Goal: Task Accomplishment & Management: Manage account settings

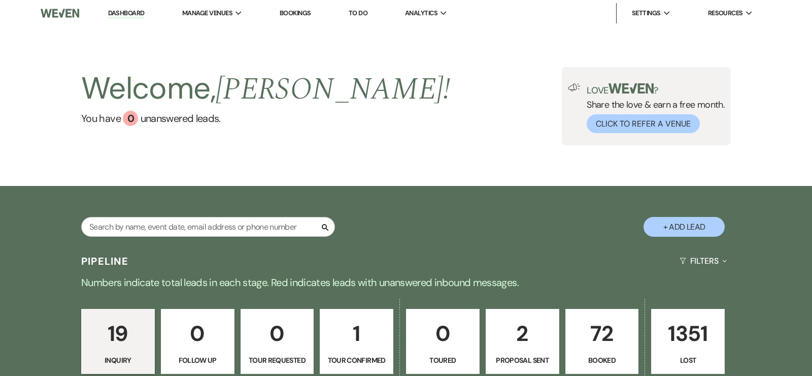
click at [596, 329] on p "72" at bounding box center [602, 333] width 60 height 34
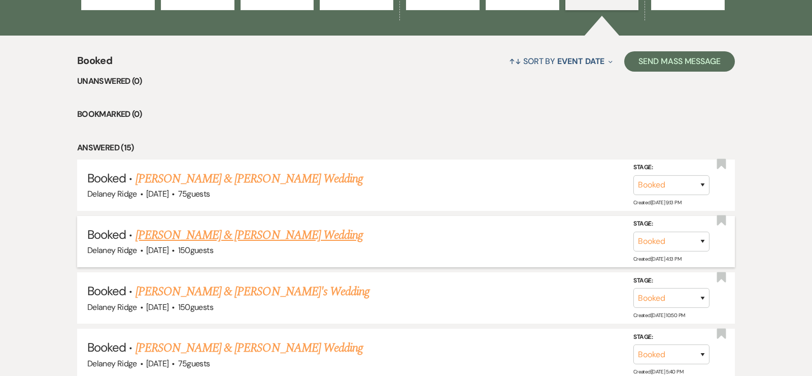
scroll to position [365, 0]
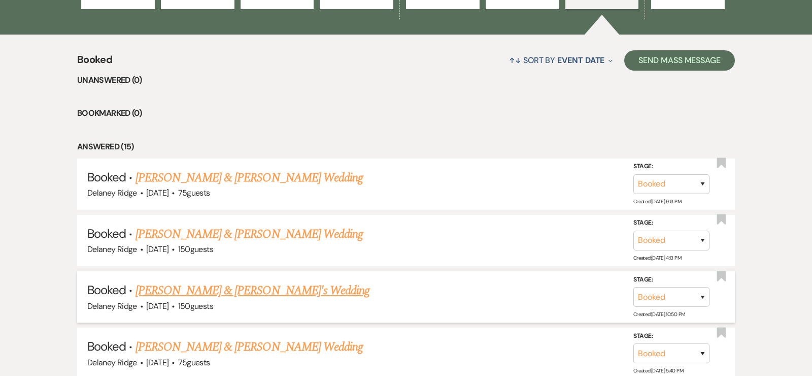
click at [263, 300] on div "Delaney Ridge · [DATE] · 150 guests" at bounding box center [406, 306] width 638 height 13
click at [262, 291] on link "[PERSON_NAME] & [PERSON_NAME]'s Wedding" at bounding box center [253, 290] width 235 height 18
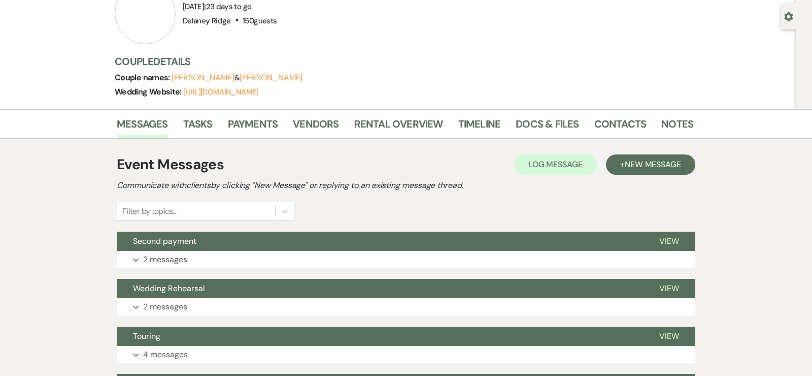
scroll to position [1, 0]
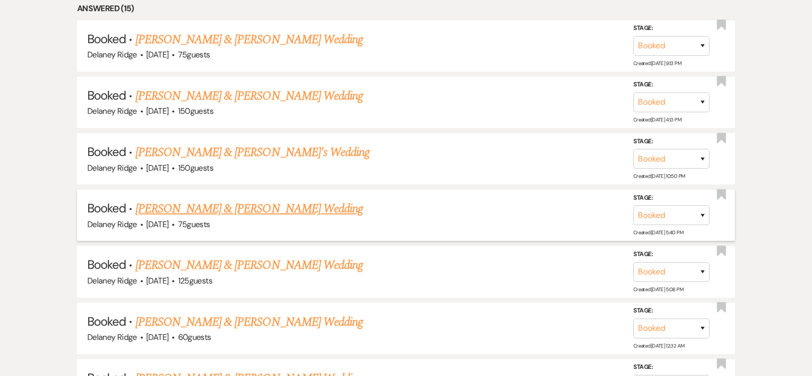
scroll to position [503, 0]
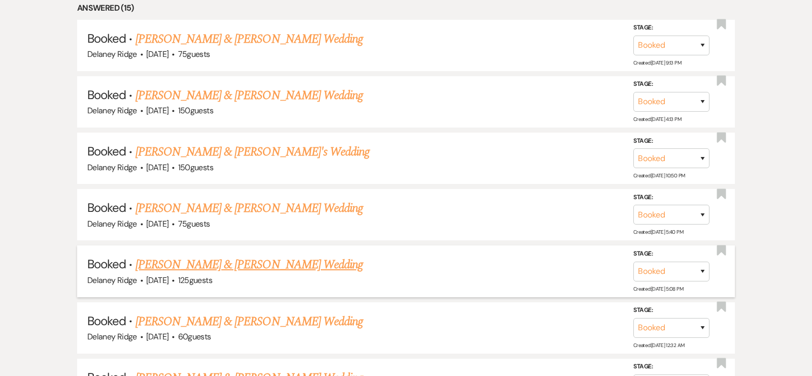
click at [323, 278] on div "Delaney Ridge · [DATE] · 125 guests" at bounding box center [406, 280] width 638 height 13
click at [317, 267] on link "[PERSON_NAME] & [PERSON_NAME] Wedding" at bounding box center [249, 264] width 227 height 18
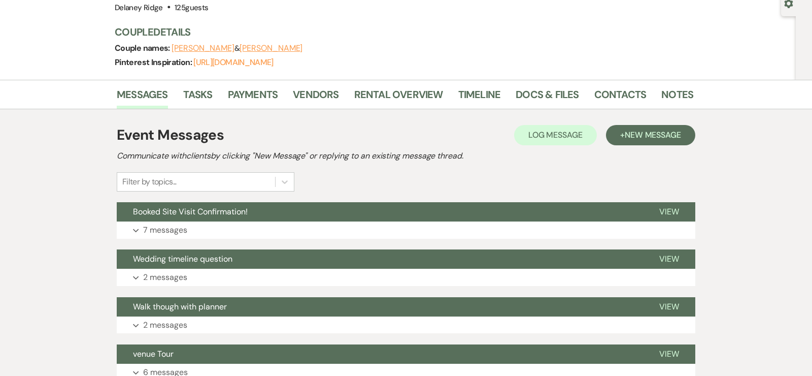
scroll to position [103, 0]
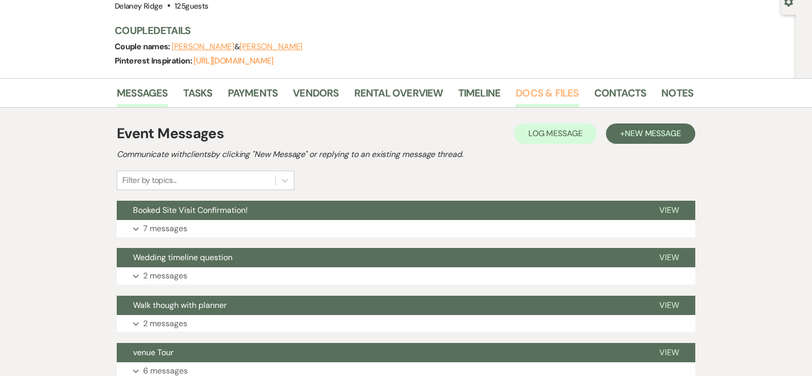
click at [553, 91] on link "Docs & Files" at bounding box center [547, 96] width 63 height 22
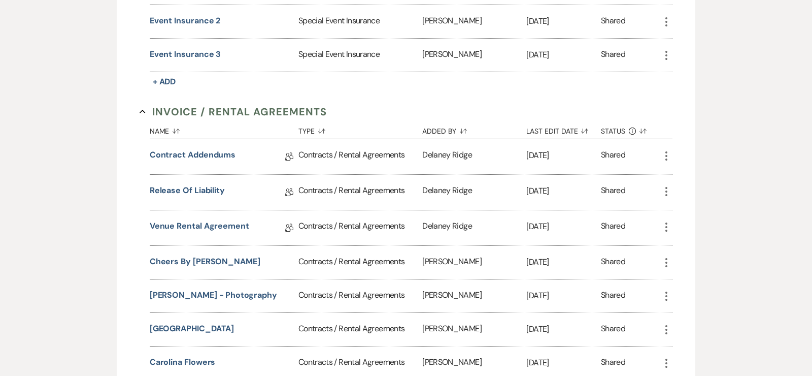
scroll to position [384, 0]
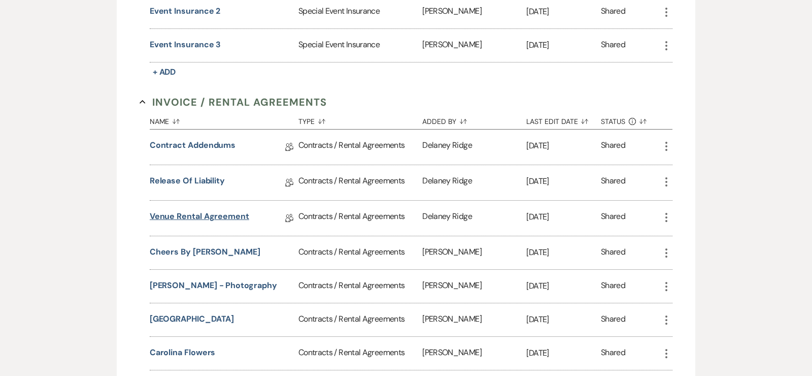
click at [181, 210] on link "Venue Rental Agreement" at bounding box center [200, 218] width 100 height 16
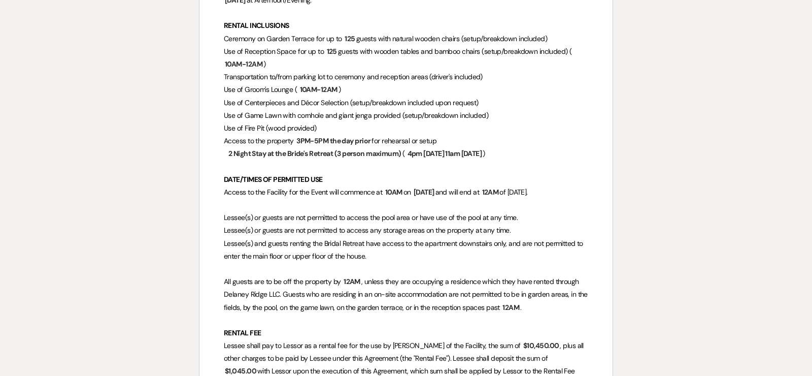
scroll to position [296, 0]
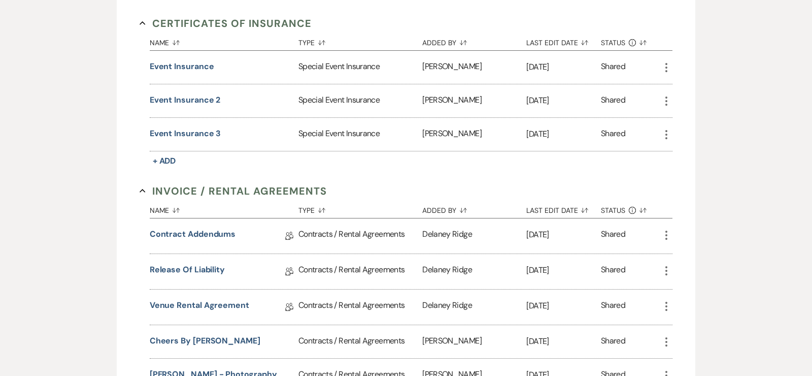
scroll to position [384, 0]
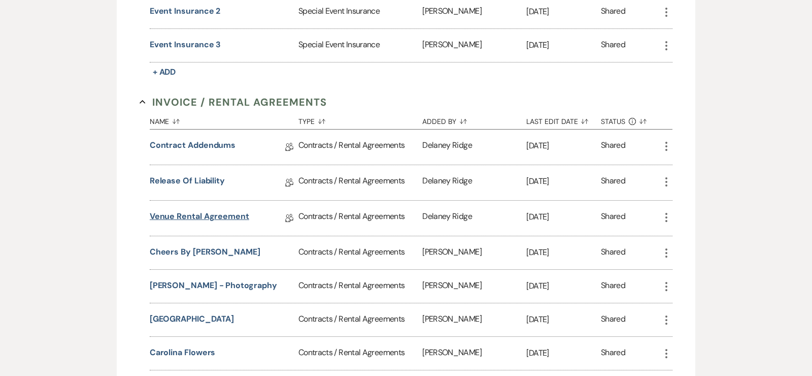
click at [216, 220] on link "Venue Rental Agreement" at bounding box center [200, 218] width 100 height 16
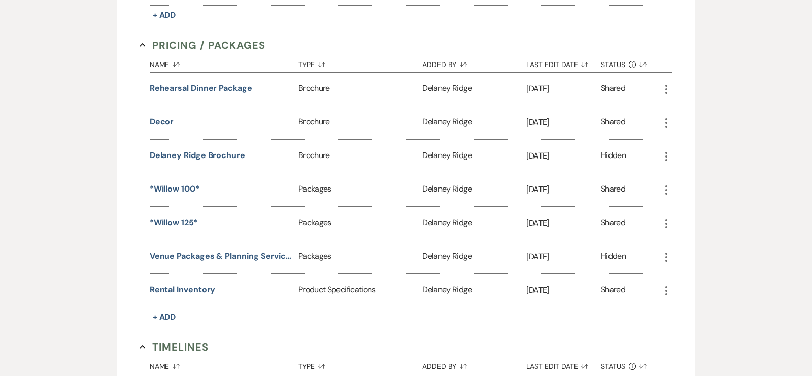
scroll to position [951, 0]
click at [201, 288] on div "Rental Inventory" at bounding box center [224, 289] width 149 height 33
click at [200, 285] on button "Rental Inventory" at bounding box center [183, 289] width 66 height 12
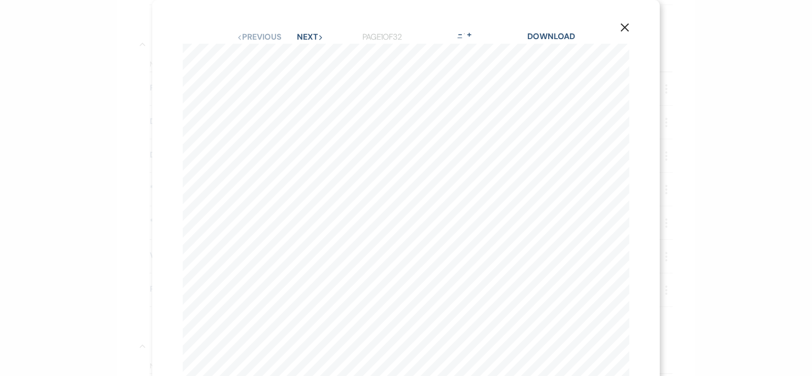
click at [462, 37] on button "-" at bounding box center [460, 34] width 8 height 8
click at [462, 37] on div "X Previous Previous Next Next Page 1 of 32 - Zoom + Download Rental Inventory T…" at bounding box center [406, 189] width 508 height 379
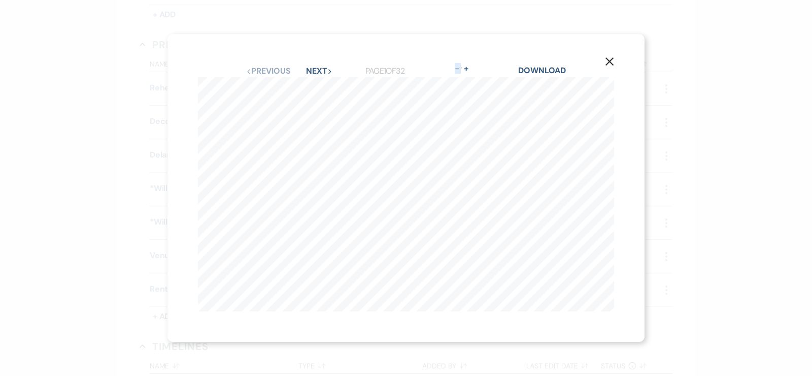
click at [614, 61] on icon "X" at bounding box center [609, 61] width 9 height 9
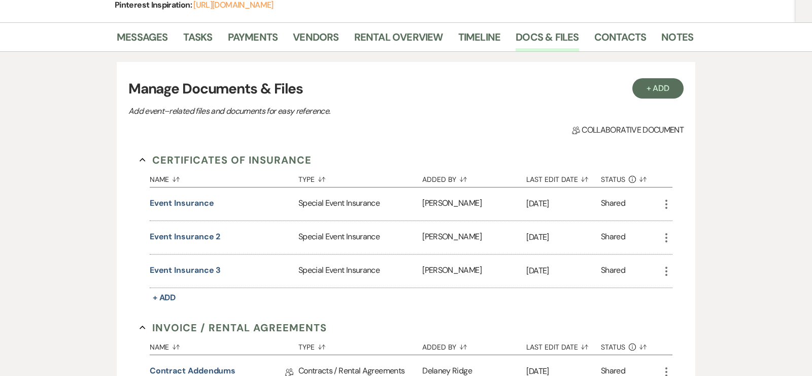
scroll to position [0, 0]
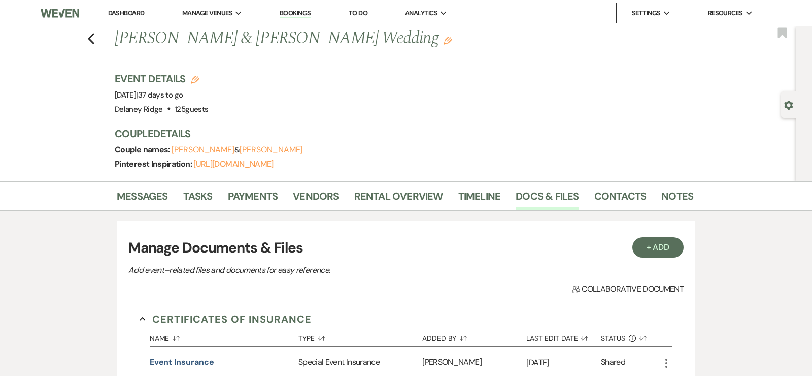
click at [110, 16] on link "Dashboard" at bounding box center [126, 13] width 37 height 9
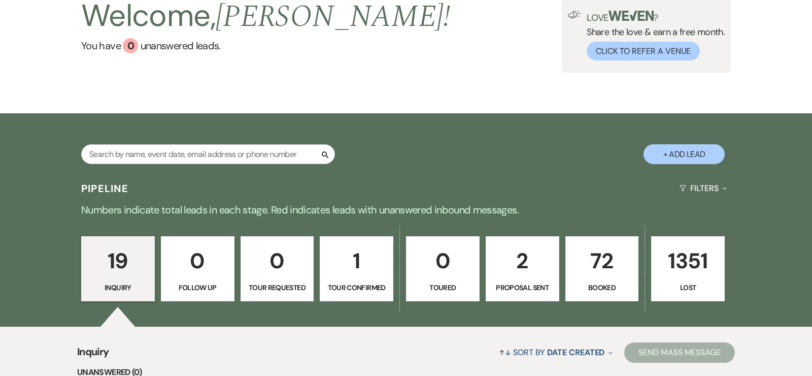
scroll to position [132, 0]
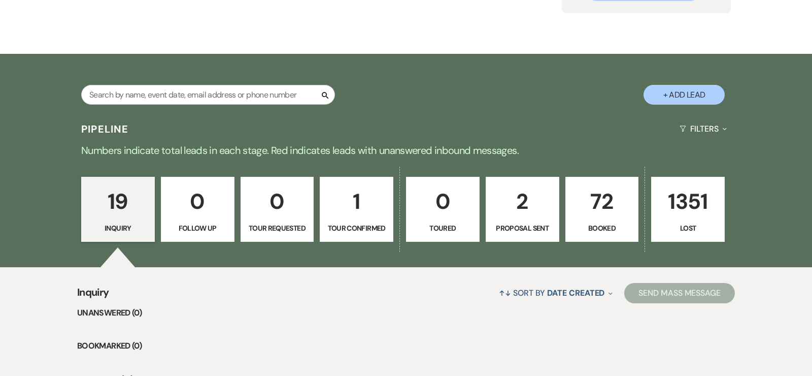
click at [606, 206] on p "72" at bounding box center [602, 201] width 60 height 34
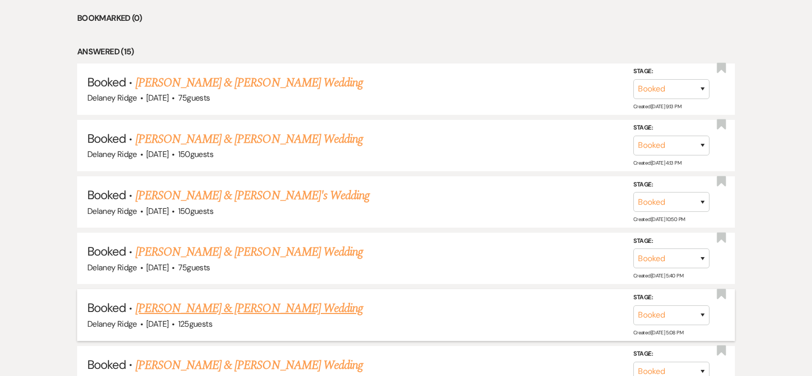
click at [267, 307] on link "[PERSON_NAME] & [PERSON_NAME] Wedding" at bounding box center [249, 308] width 227 height 18
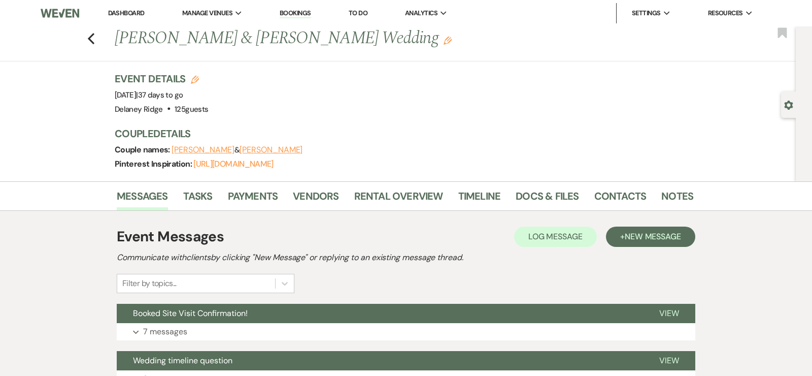
click at [524, 186] on li "Docs & Files" at bounding box center [555, 198] width 78 height 24
click at [528, 192] on link "Docs & Files" at bounding box center [547, 199] width 63 height 22
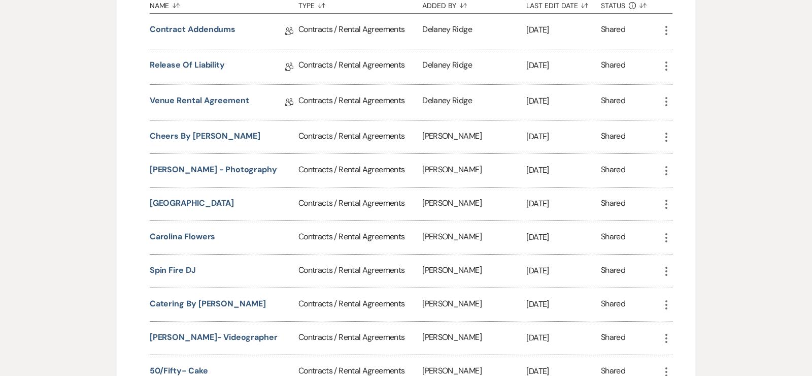
scroll to position [527, 0]
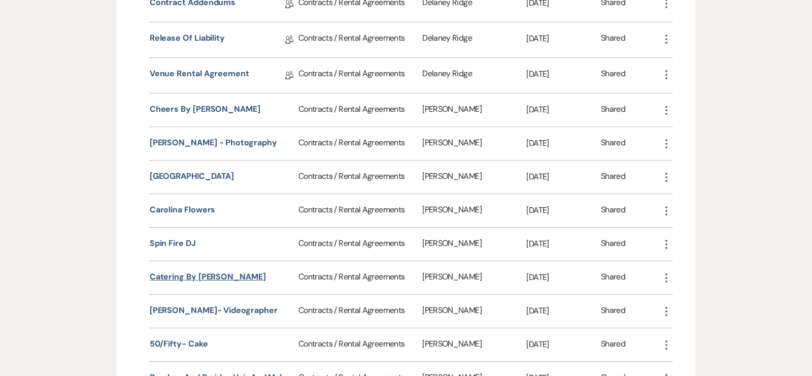
click at [205, 271] on button "Catering by Corey" at bounding box center [208, 277] width 116 height 12
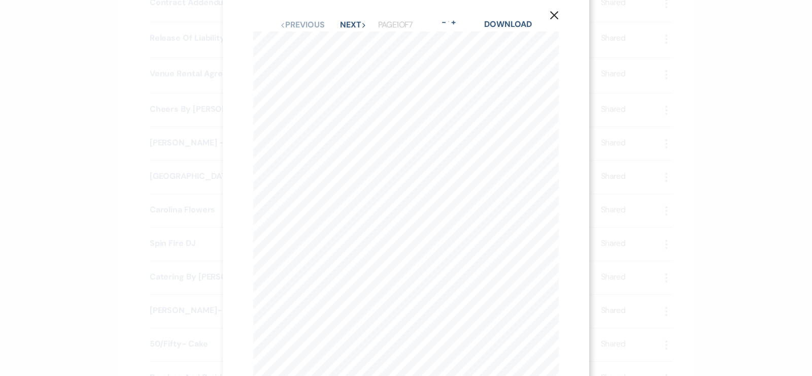
scroll to position [0, 0]
click at [353, 36] on button "Next Next" at bounding box center [353, 37] width 26 height 8
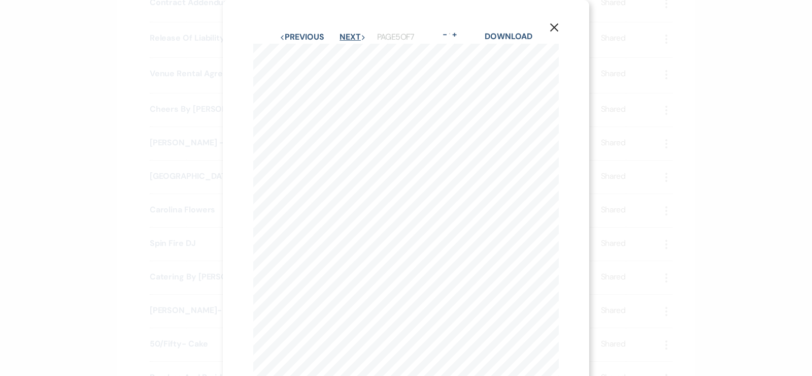
click at [353, 36] on button "Next Next" at bounding box center [353, 37] width 26 height 8
click at [552, 24] on icon "X" at bounding box center [554, 27] width 9 height 9
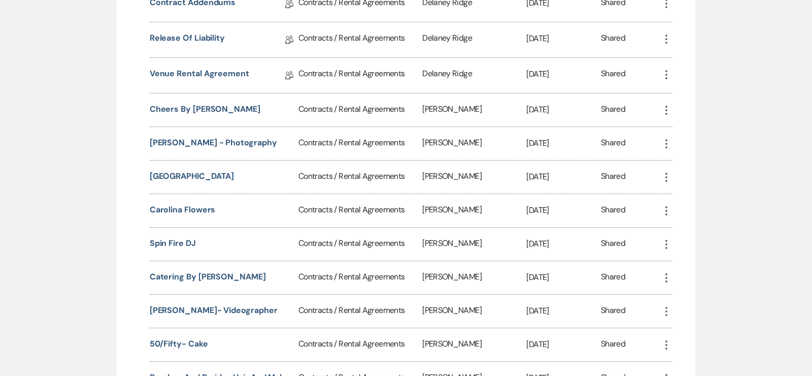
click at [764, 74] on div "Messages Tasks Payments Vendors Rental Overview Timeline Docs & Files Contacts …" at bounding box center [406, 313] width 812 height 1319
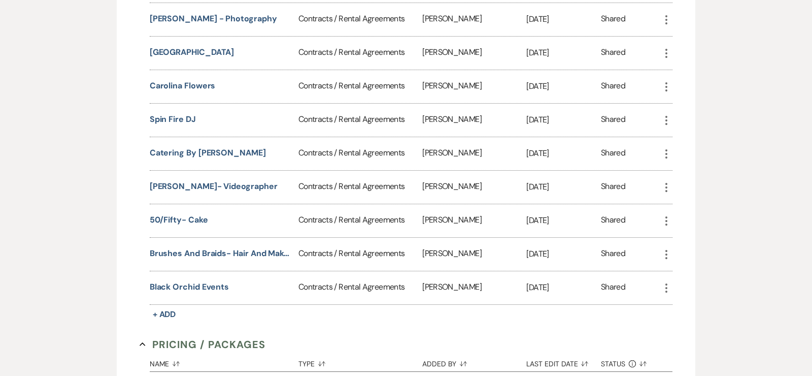
scroll to position [652, 0]
click at [172, 184] on button "Destinee Blau- Videographer" at bounding box center [214, 186] width 128 height 12
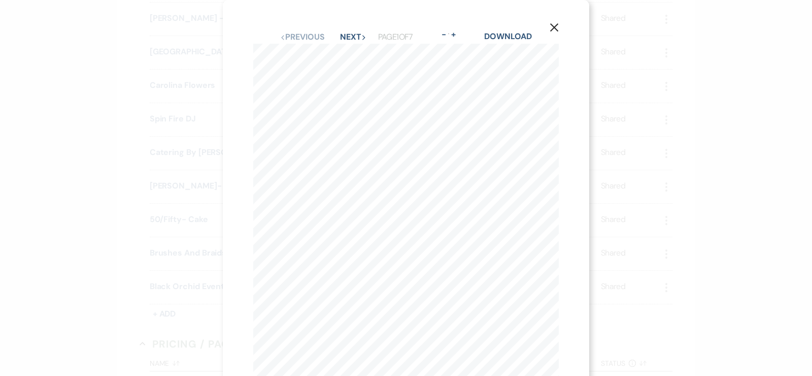
click at [556, 27] on icon "X" at bounding box center [554, 27] width 9 height 9
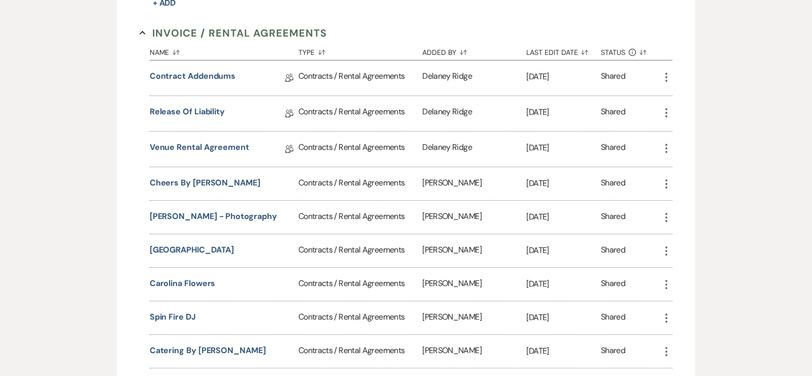
scroll to position [453, 0]
click at [164, 215] on button "Ashley Ricci - photography" at bounding box center [213, 217] width 127 height 12
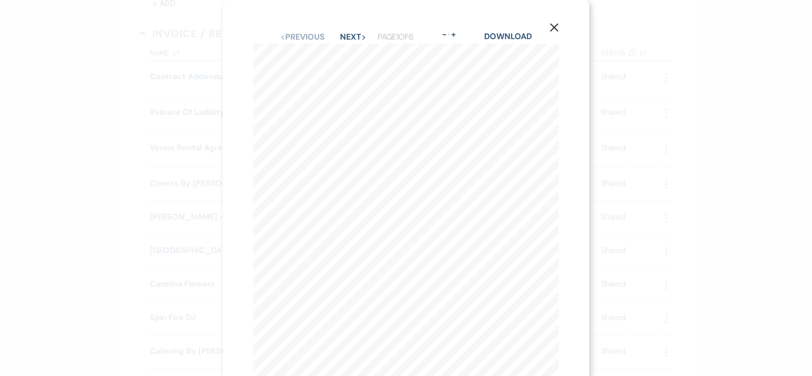
click at [551, 26] on icon "X" at bounding box center [554, 27] width 9 height 9
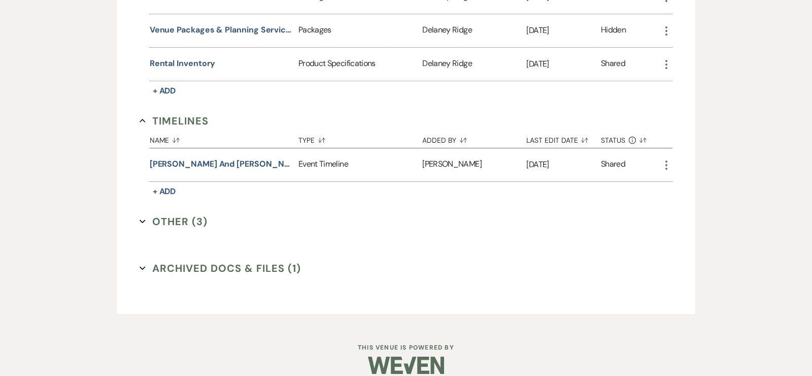
scroll to position [1179, 0]
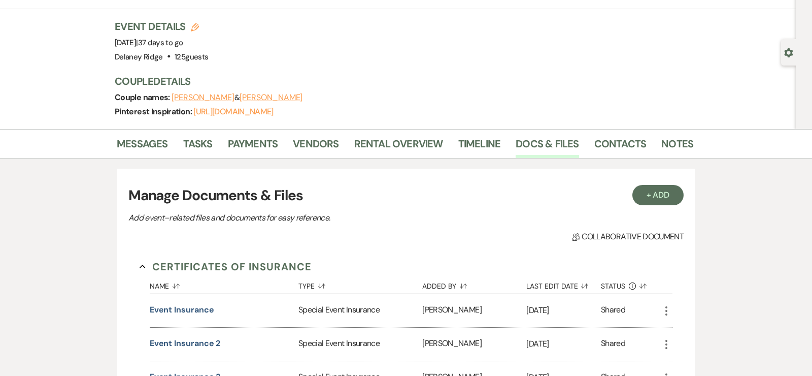
scroll to position [0, 0]
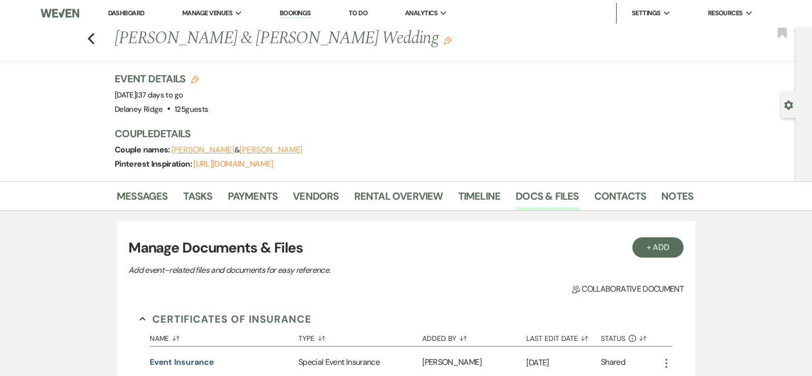
click at [117, 11] on link "Dashboard" at bounding box center [126, 13] width 37 height 9
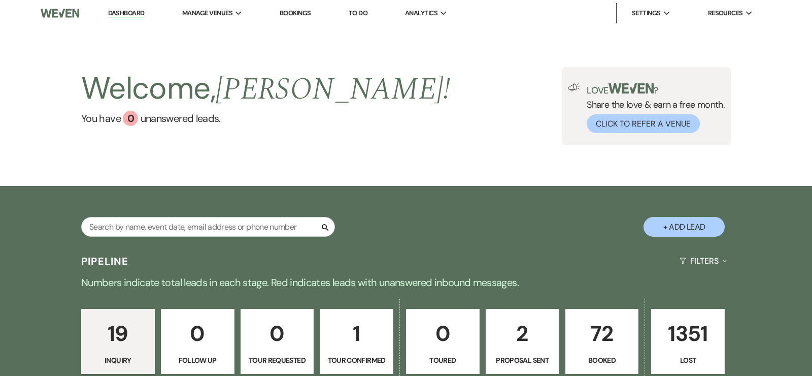
click at [29, 151] on div "Welcome, Delaney ! You have 0 unanswered lead s . Love ? Share the love & earn …" at bounding box center [406, 105] width 812 height 159
click at [329, 115] on div "Welcome, Delaney ! You have 0 unanswered lead s . Love ? Share the love & earn …" at bounding box center [406, 106] width 731 height 78
click at [602, 336] on p "72" at bounding box center [602, 333] width 60 height 34
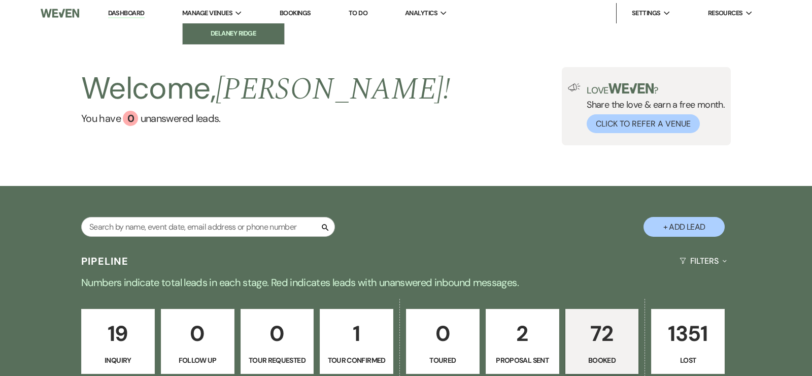
click at [217, 27] on link "Delaney Ridge" at bounding box center [234, 33] width 102 height 20
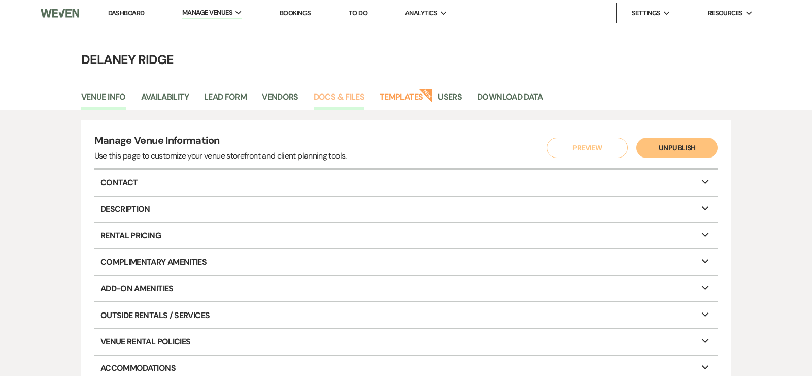
click at [330, 95] on link "Docs & Files" at bounding box center [339, 99] width 51 height 19
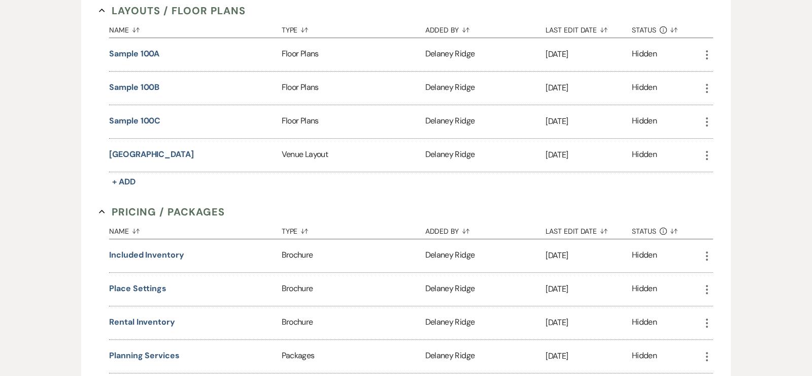
scroll to position [735, 0]
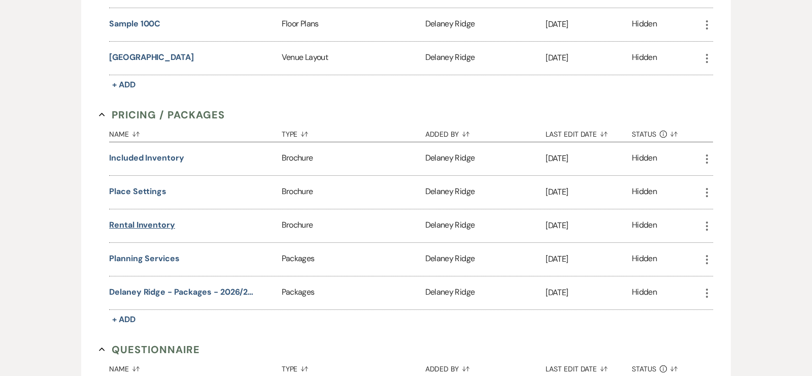
click at [131, 219] on button "Rental Inventory" at bounding box center [142, 225] width 66 height 12
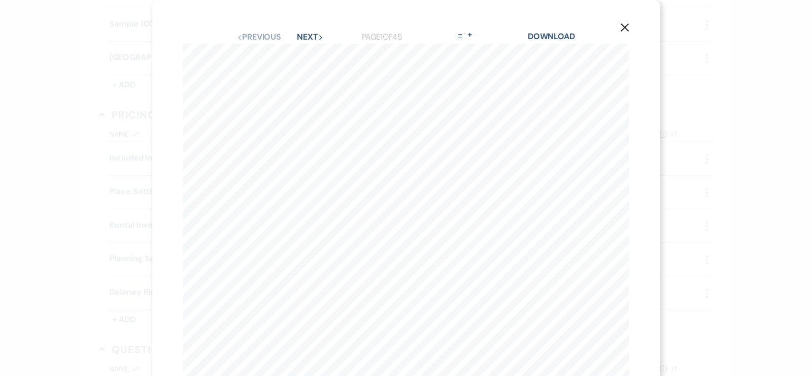
click at [463, 30] on button "-" at bounding box center [461, 34] width 8 height 8
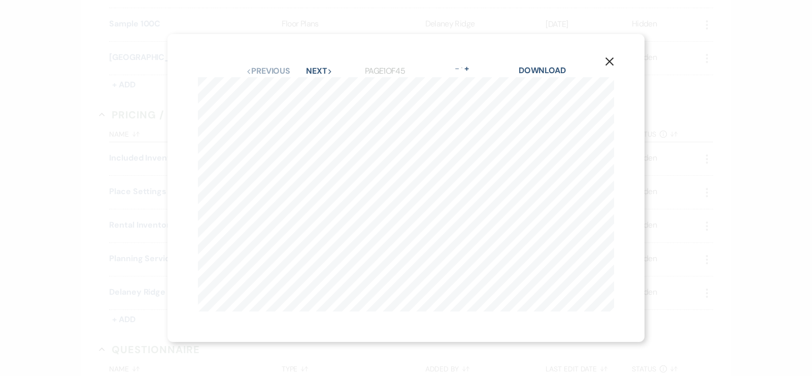
click at [306, 71] on div "Previous Previous Next Next" at bounding box center [281, 71] width 71 height 8
click at [312, 68] on button "Next Next" at bounding box center [319, 71] width 26 height 8
click at [312, 69] on button "Next Next" at bounding box center [319, 71] width 26 height 8
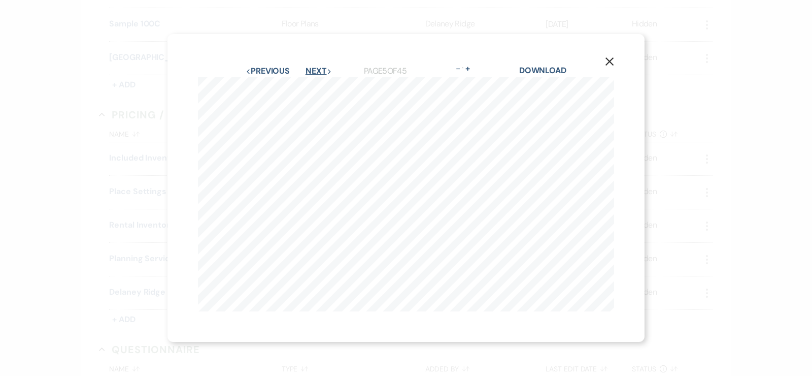
click at [313, 69] on button "Next Next" at bounding box center [319, 71] width 26 height 8
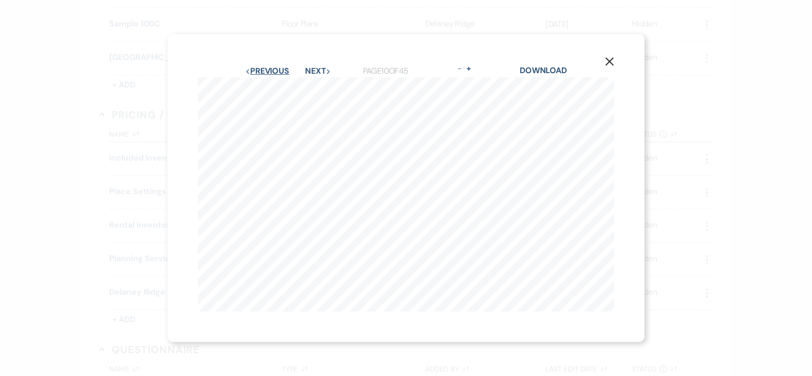
click at [270, 69] on button "Previous Previous" at bounding box center [267, 71] width 44 height 8
click at [311, 69] on button "Next Next" at bounding box center [319, 71] width 26 height 8
click at [311, 69] on button "Next Next" at bounding box center [318, 71] width 26 height 8
click at [311, 69] on button "Next Next" at bounding box center [319, 71] width 26 height 8
click at [311, 69] on button "Next Next" at bounding box center [318, 71] width 26 height 8
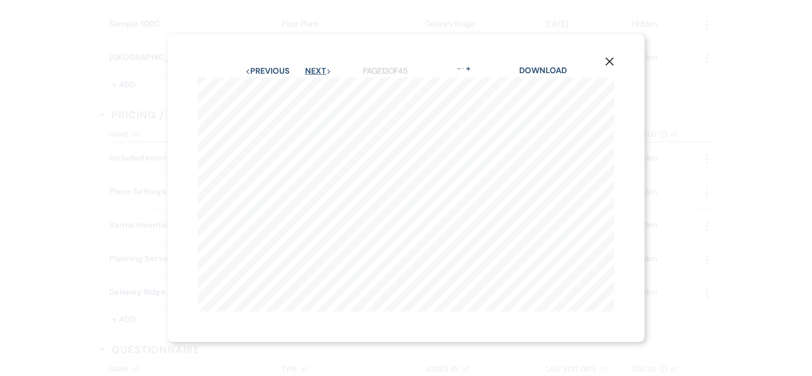
click at [314, 69] on button "Next Next" at bounding box center [318, 71] width 26 height 8
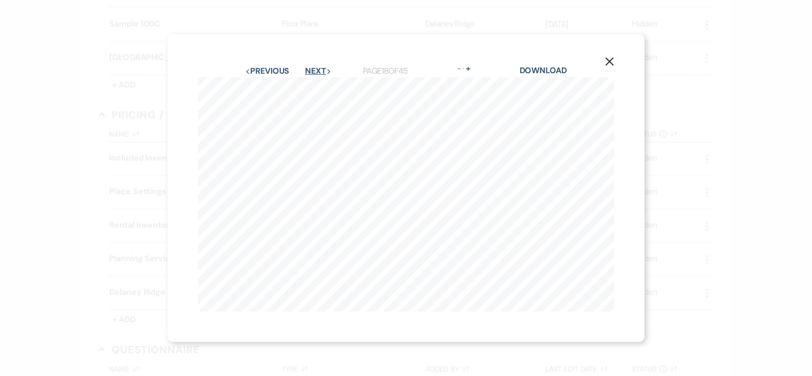
click at [314, 69] on button "Next Next" at bounding box center [318, 71] width 26 height 8
click at [312, 69] on button "Next Next" at bounding box center [318, 71] width 26 height 8
click at [312, 70] on button "Next Next" at bounding box center [318, 71] width 26 height 8
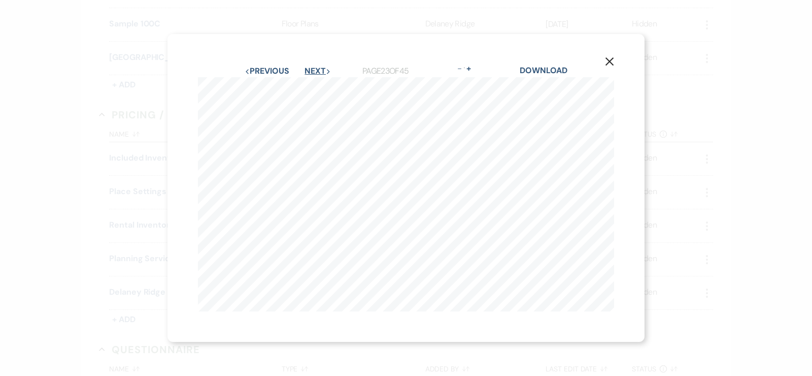
click at [312, 70] on button "Next Next" at bounding box center [318, 71] width 26 height 8
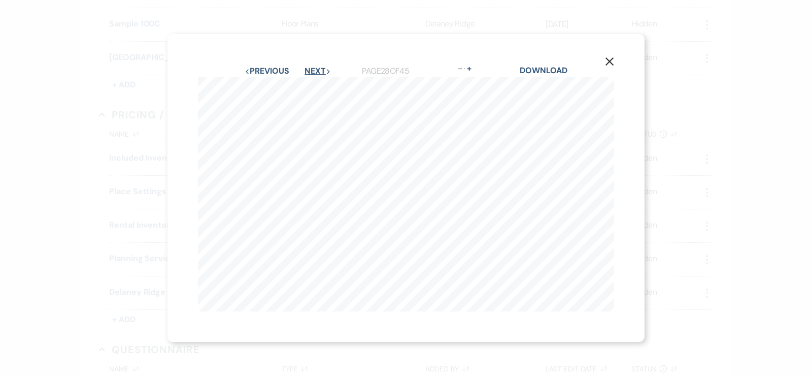
click at [312, 70] on button "Next Next" at bounding box center [318, 71] width 26 height 8
click at [310, 72] on button "Next Next" at bounding box center [318, 71] width 26 height 8
click at [309, 72] on button "Next Next" at bounding box center [318, 71] width 26 height 8
click at [315, 74] on button "Next Next" at bounding box center [318, 71] width 26 height 8
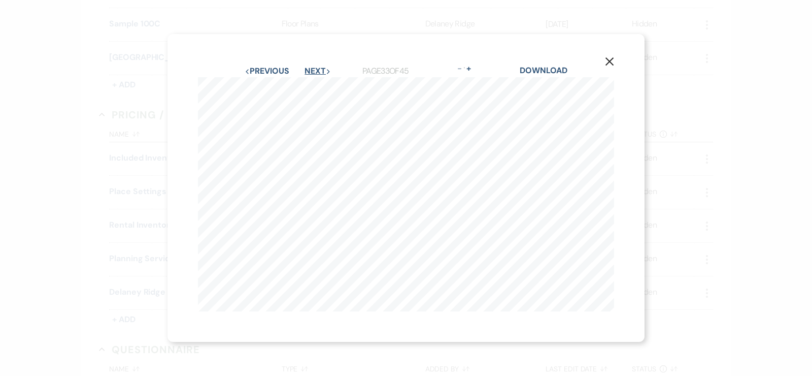
click at [315, 74] on button "Next Next" at bounding box center [318, 71] width 26 height 8
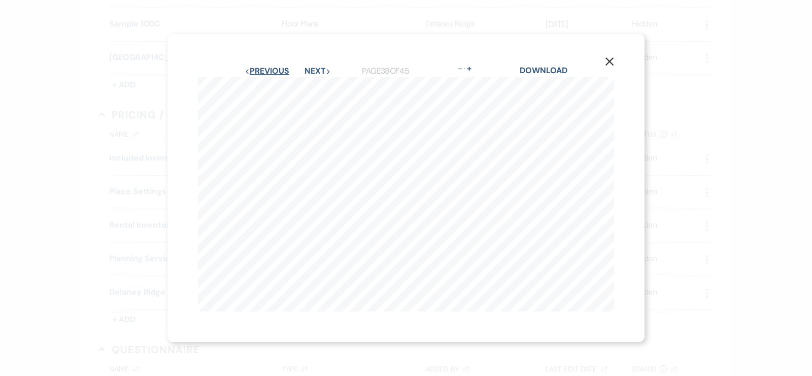
click at [275, 67] on button "Previous Previous" at bounding box center [267, 71] width 44 height 8
click at [312, 75] on button "Next Next" at bounding box center [318, 71] width 26 height 8
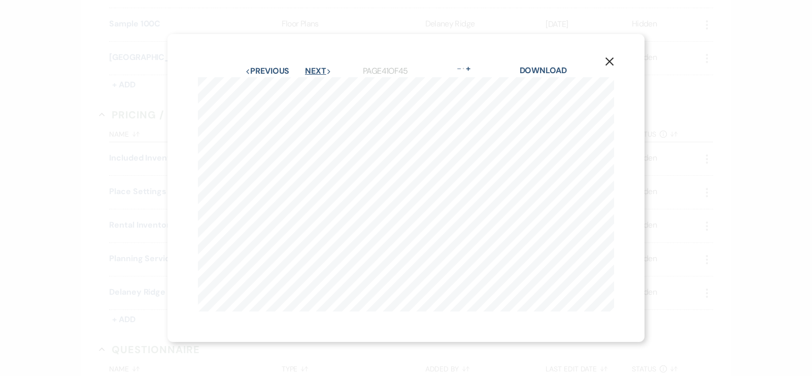
click at [312, 75] on button "Next Next" at bounding box center [318, 71] width 26 height 8
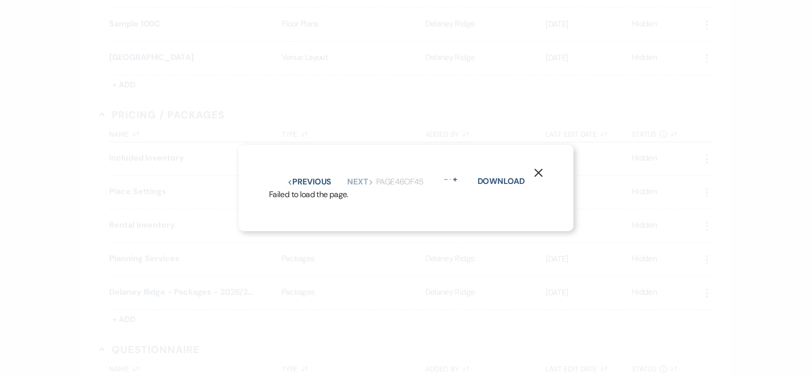
click at [545, 169] on button "X" at bounding box center [538, 172] width 15 height 18
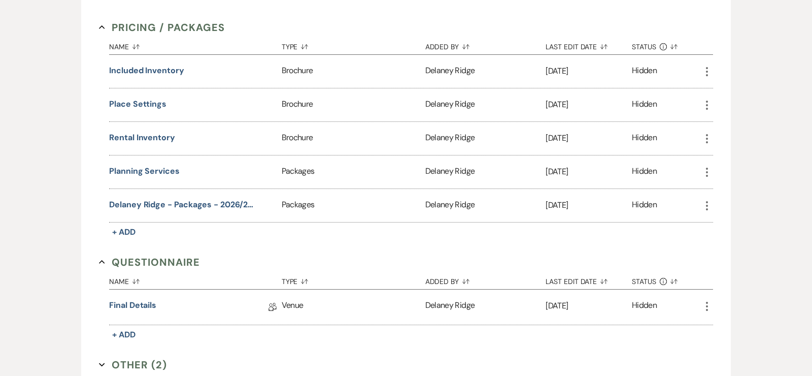
scroll to position [817, 0]
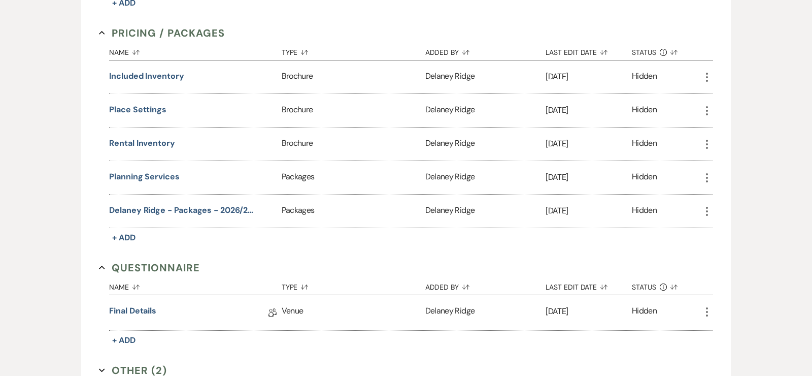
click at [135, 60] on div "Included Inventory" at bounding box center [195, 76] width 173 height 33
click at [138, 70] on button "Included Inventory" at bounding box center [146, 76] width 75 height 12
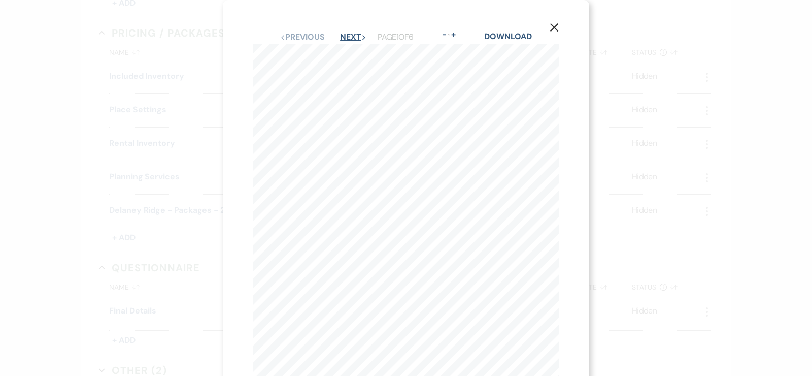
click at [352, 37] on button "Next Next" at bounding box center [353, 37] width 26 height 8
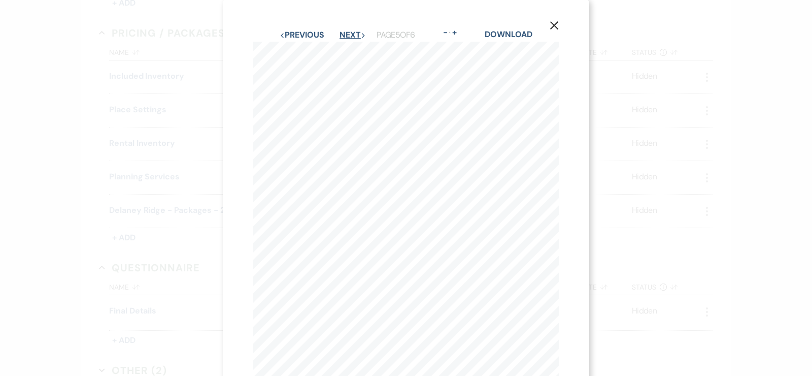
click at [355, 36] on button "Next Next" at bounding box center [353, 35] width 26 height 8
click at [555, 31] on icon "X" at bounding box center [554, 27] width 9 height 9
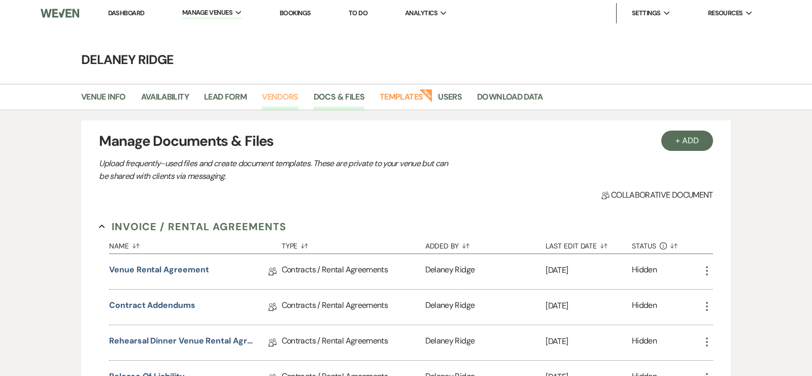
click at [273, 96] on link "Vendors" at bounding box center [280, 99] width 37 height 19
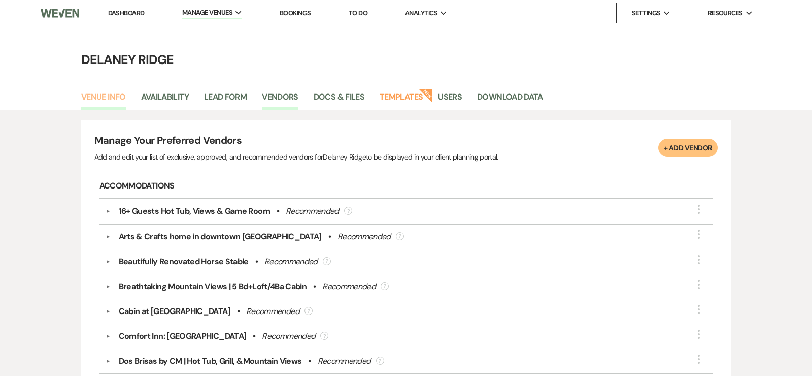
click at [98, 99] on link "Venue Info" at bounding box center [103, 99] width 45 height 19
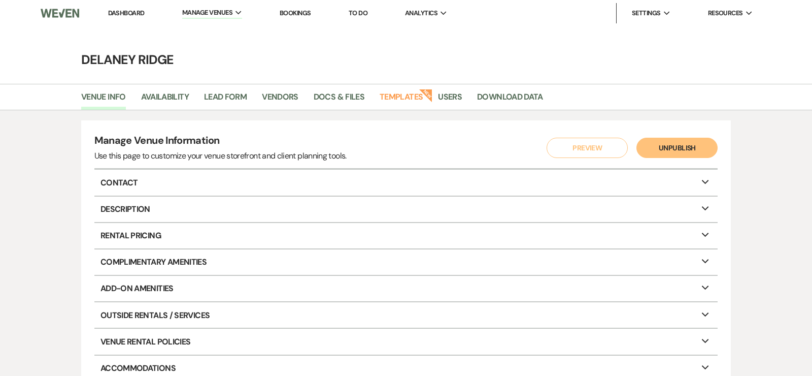
click at [66, 11] on img at bounding box center [60, 13] width 39 height 21
click at [486, 57] on h4 "Delaney Ridge" at bounding box center [406, 60] width 731 height 18
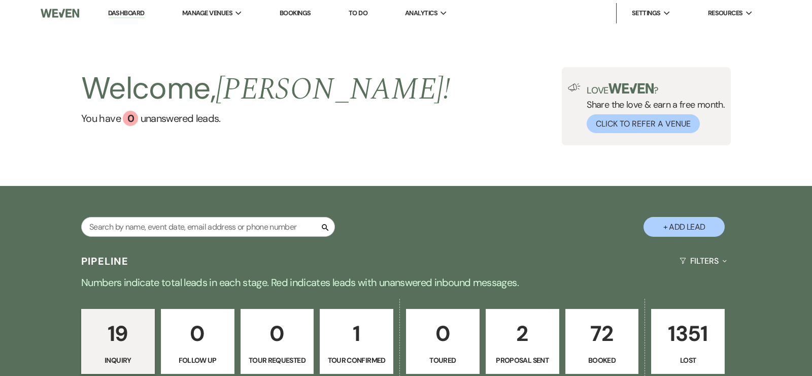
click at [402, 242] on div "Search + Add Lead" at bounding box center [406, 218] width 731 height 54
click at [450, 186] on div "Search + Add Lead" at bounding box center [406, 216] width 812 height 61
